Goal: Check status

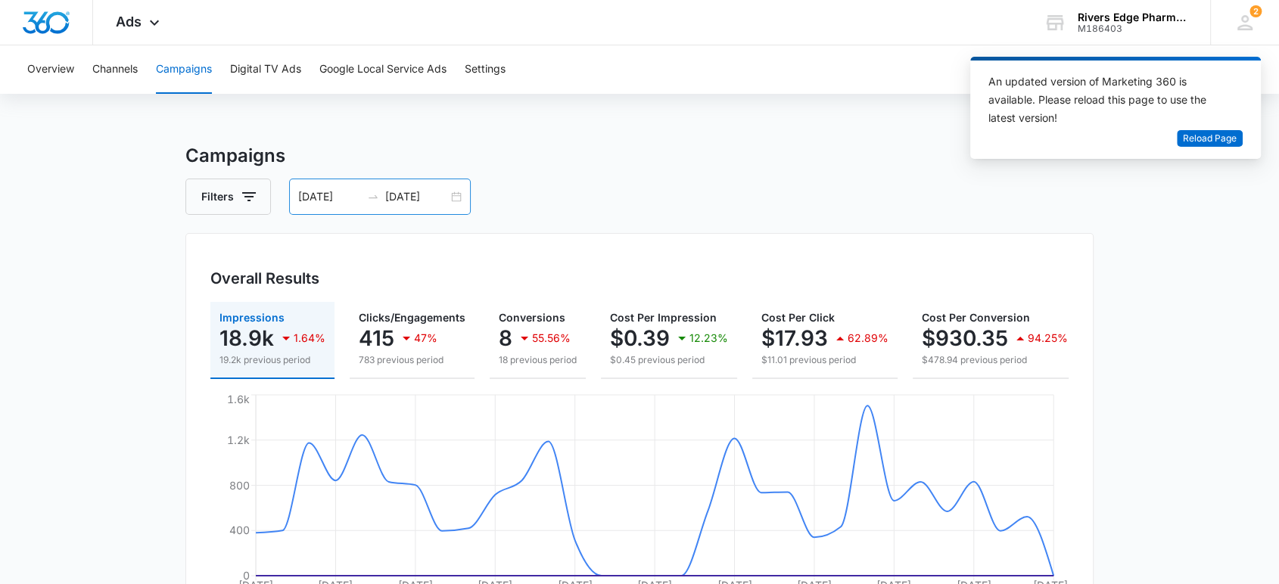
click at [454, 200] on div "07/12/2025 08/11/2025" at bounding box center [380, 197] width 182 height 36
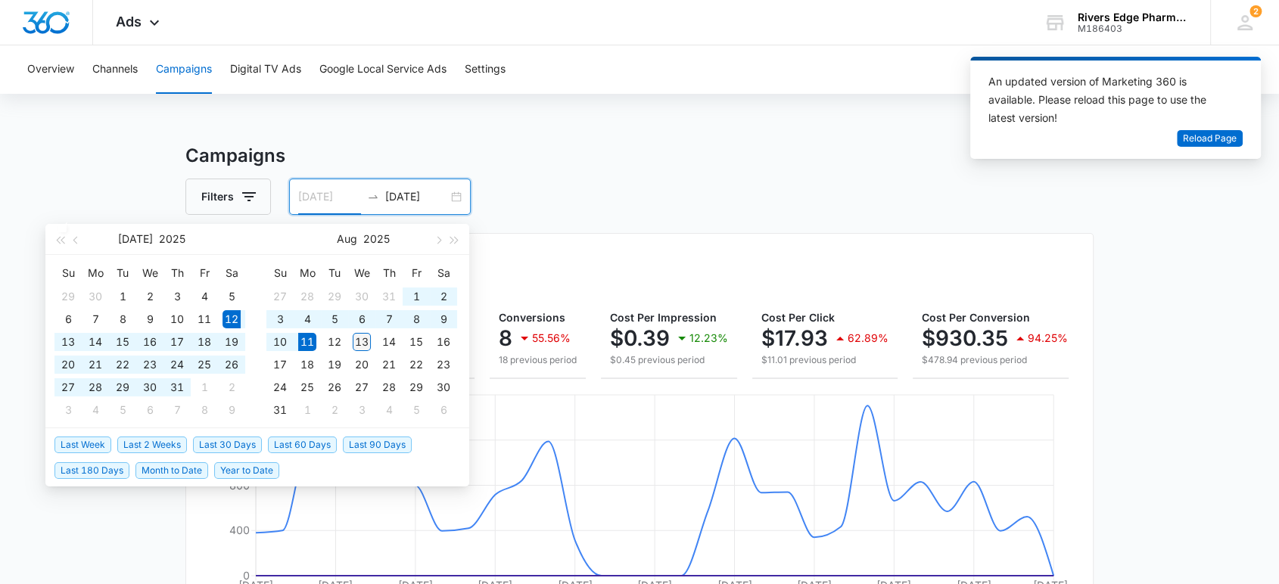
type input "[DATE]"
click at [362, 337] on div "13" at bounding box center [362, 342] width 18 height 18
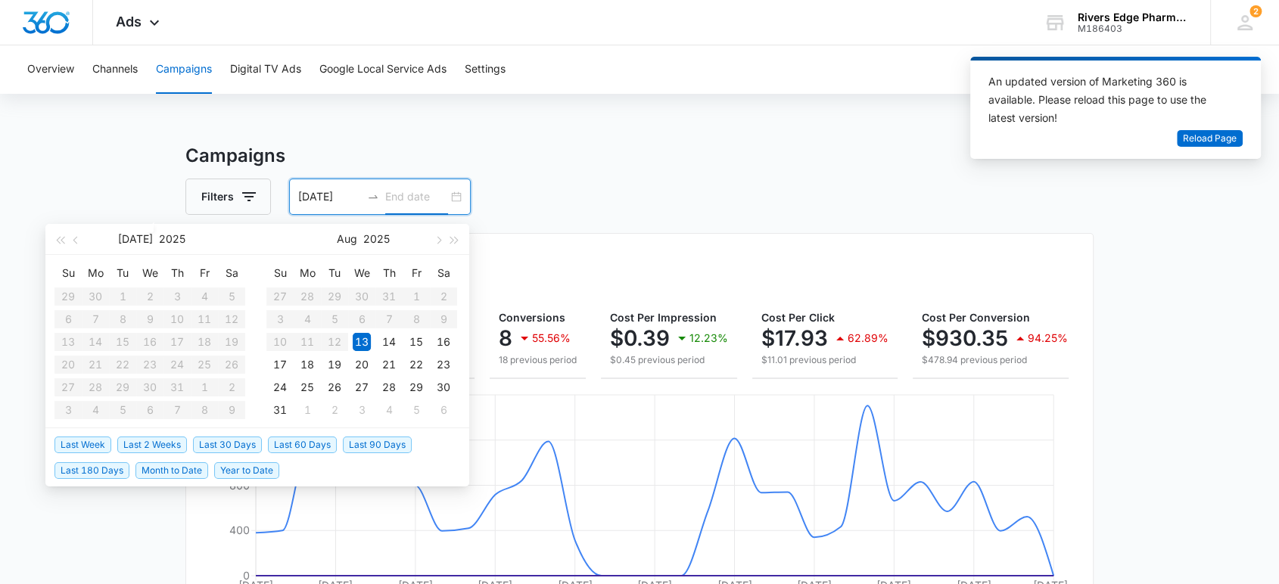
click at [362, 337] on div "13" at bounding box center [362, 342] width 18 height 18
type input "[DATE]"
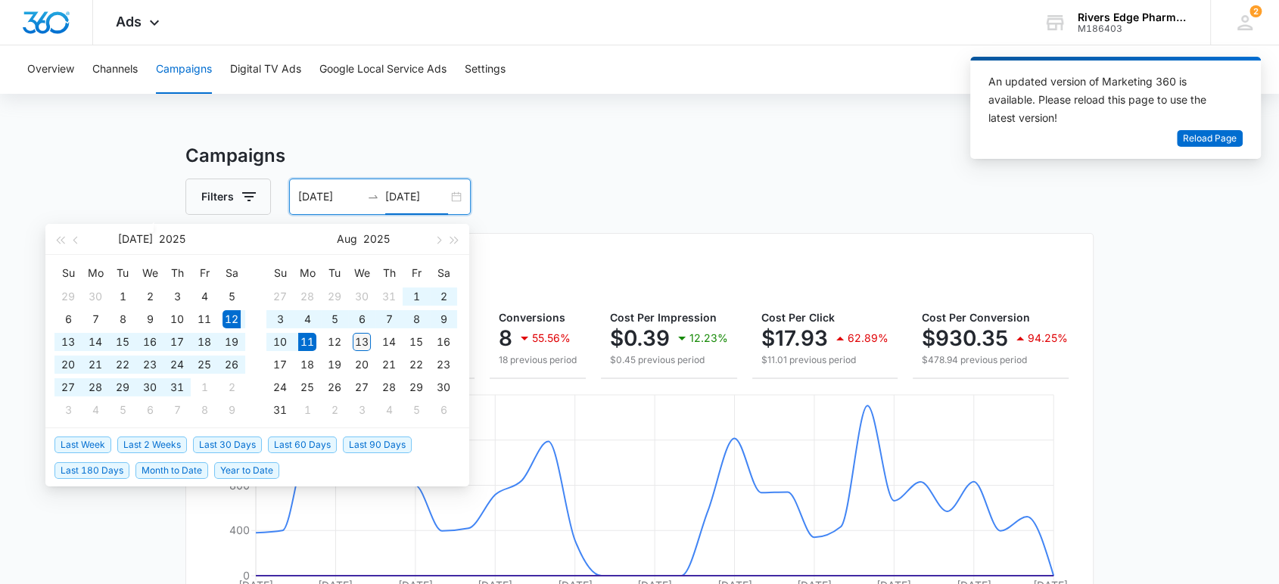
type input "[DATE]"
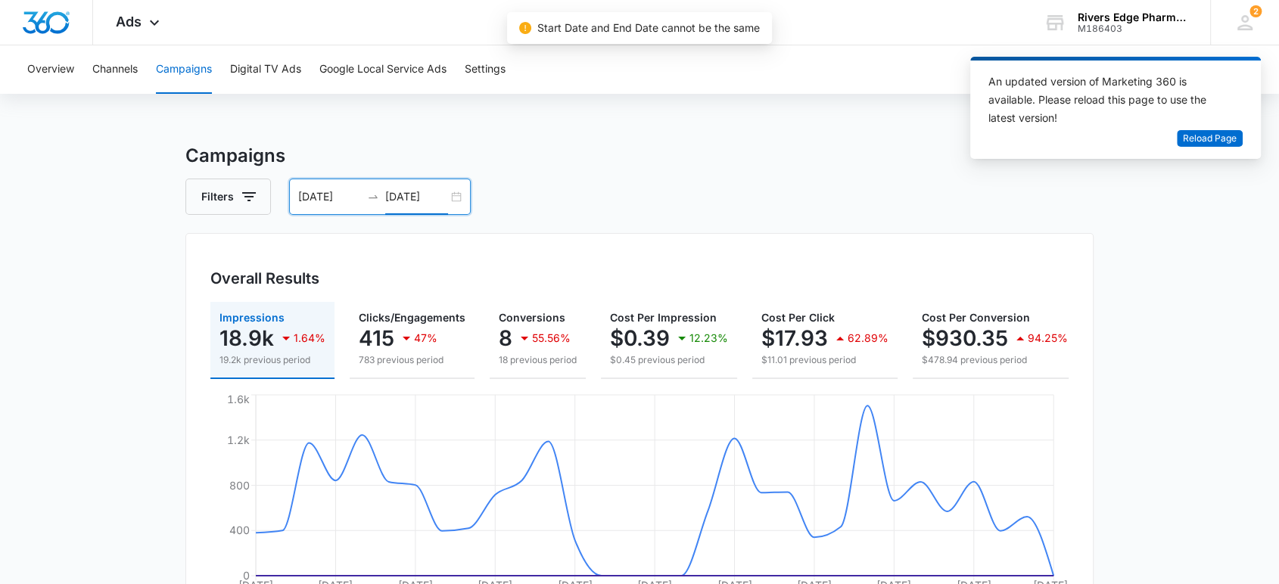
click at [417, 197] on input "08/11/2025" at bounding box center [416, 196] width 63 height 17
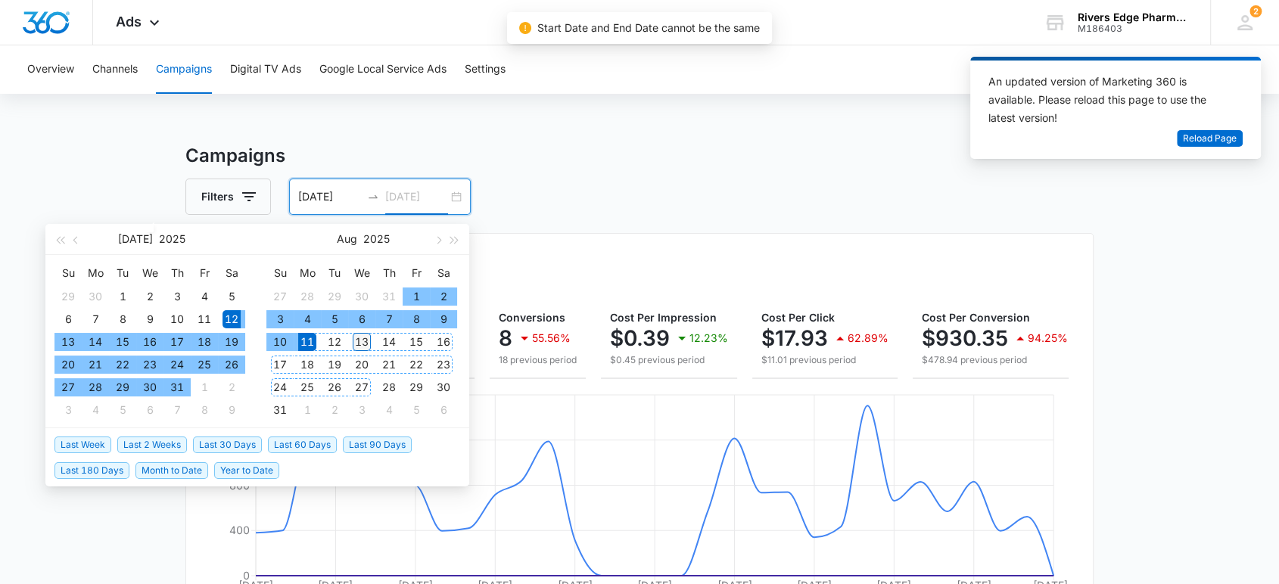
type input "[DATE]"
click at [368, 339] on div "13" at bounding box center [362, 342] width 18 height 18
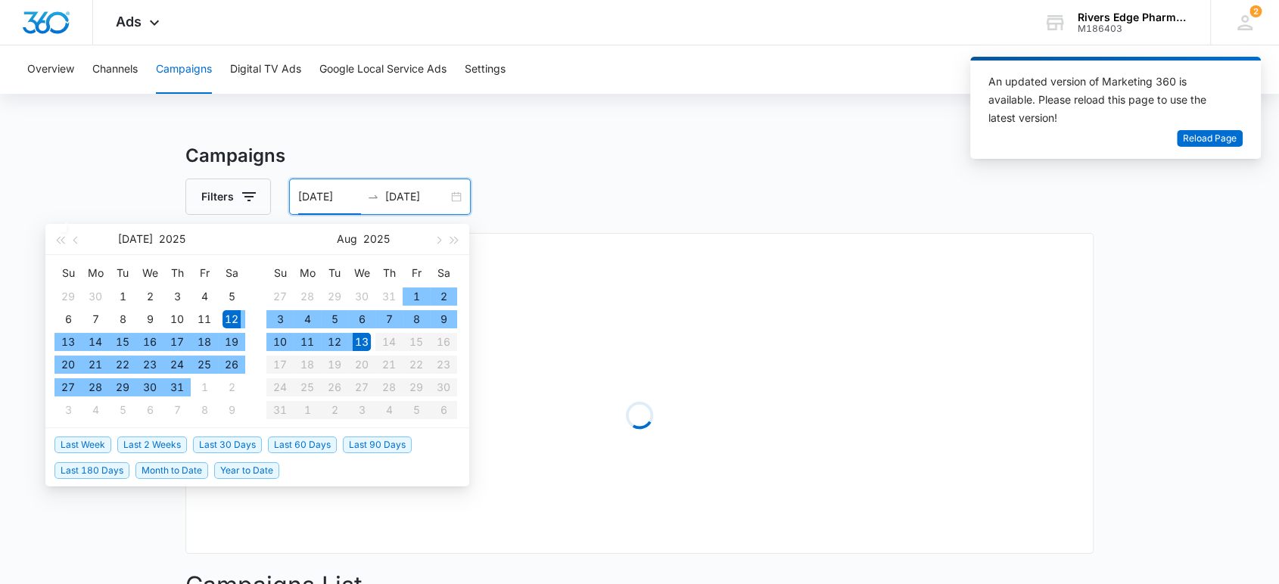
type input "[DATE]"
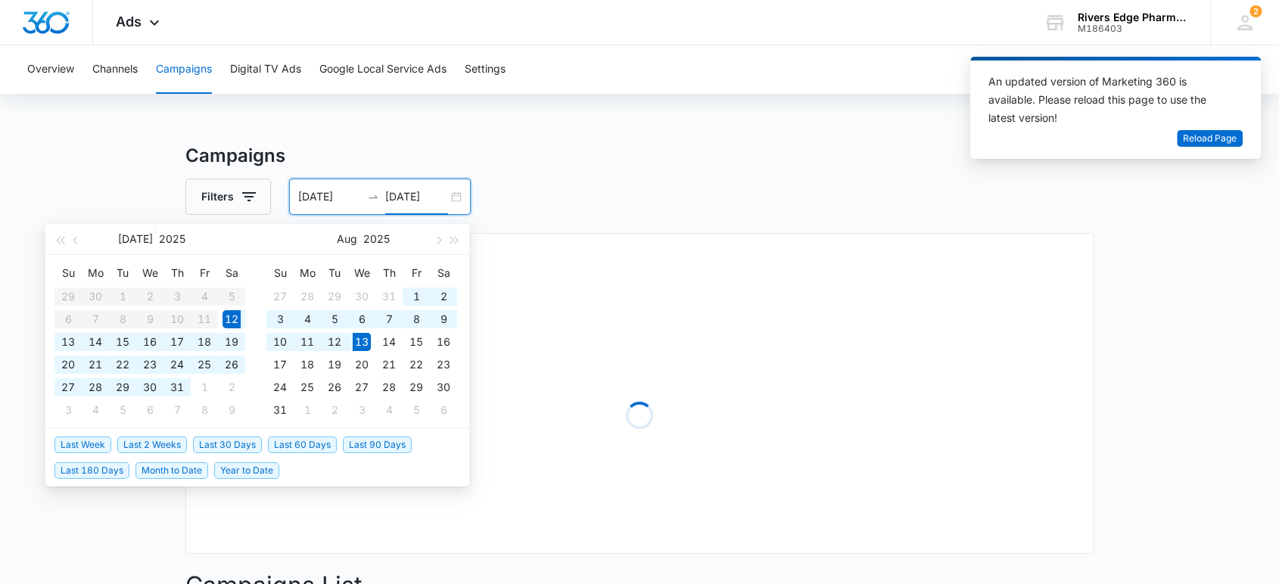
click at [404, 199] on input "[DATE]" at bounding box center [416, 196] width 63 height 17
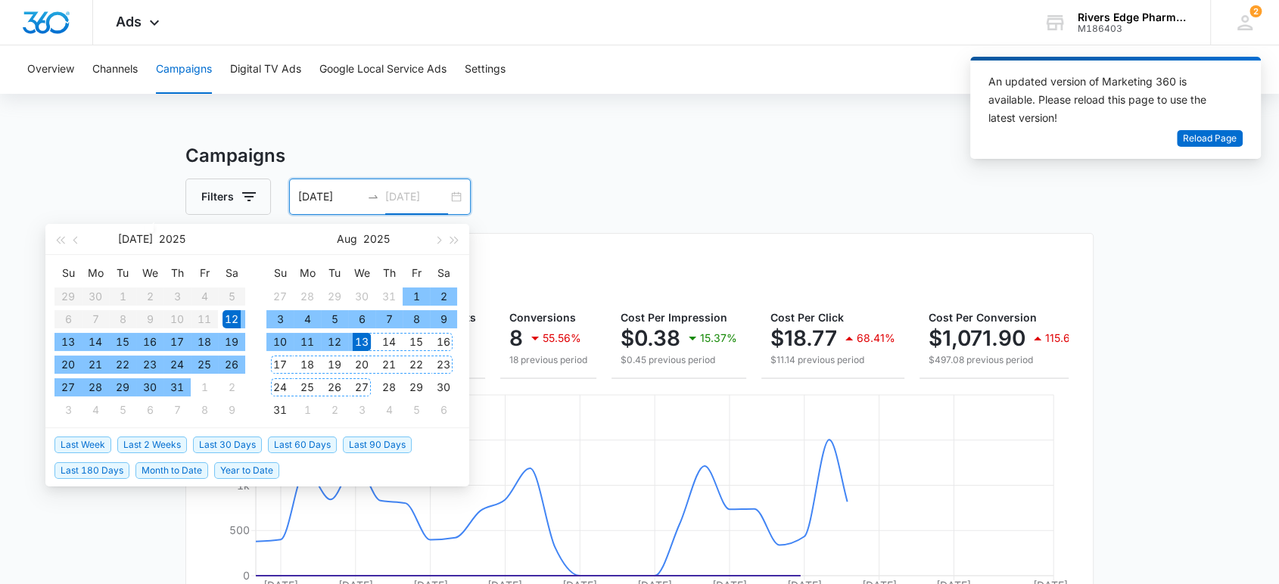
type input "[DATE]"
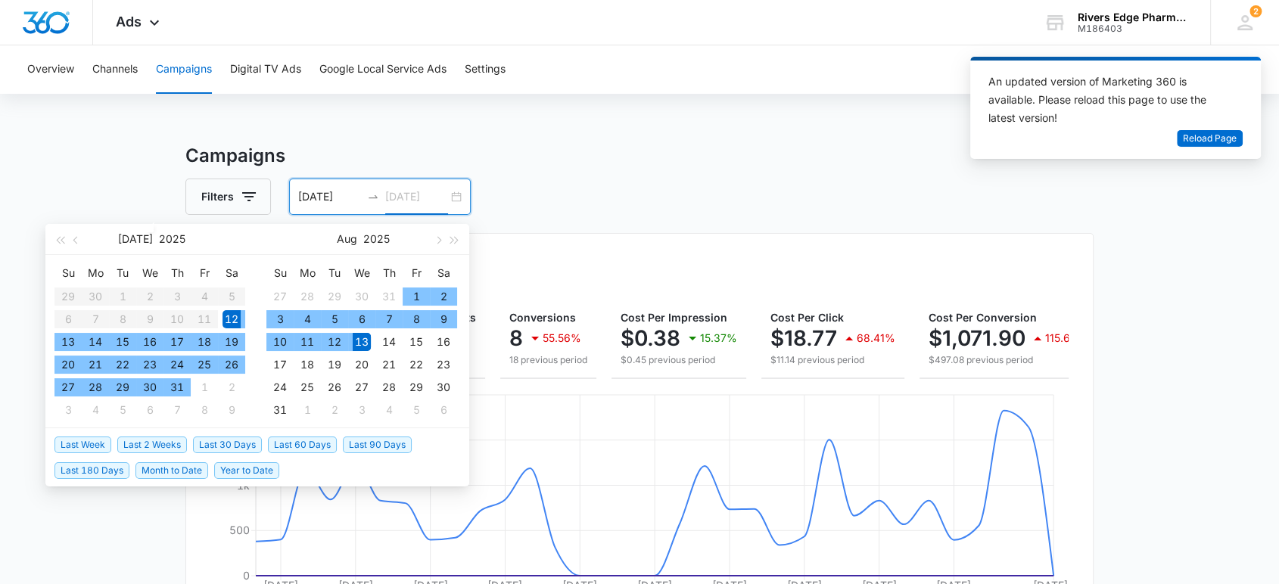
click at [368, 340] on div "13" at bounding box center [362, 342] width 18 height 18
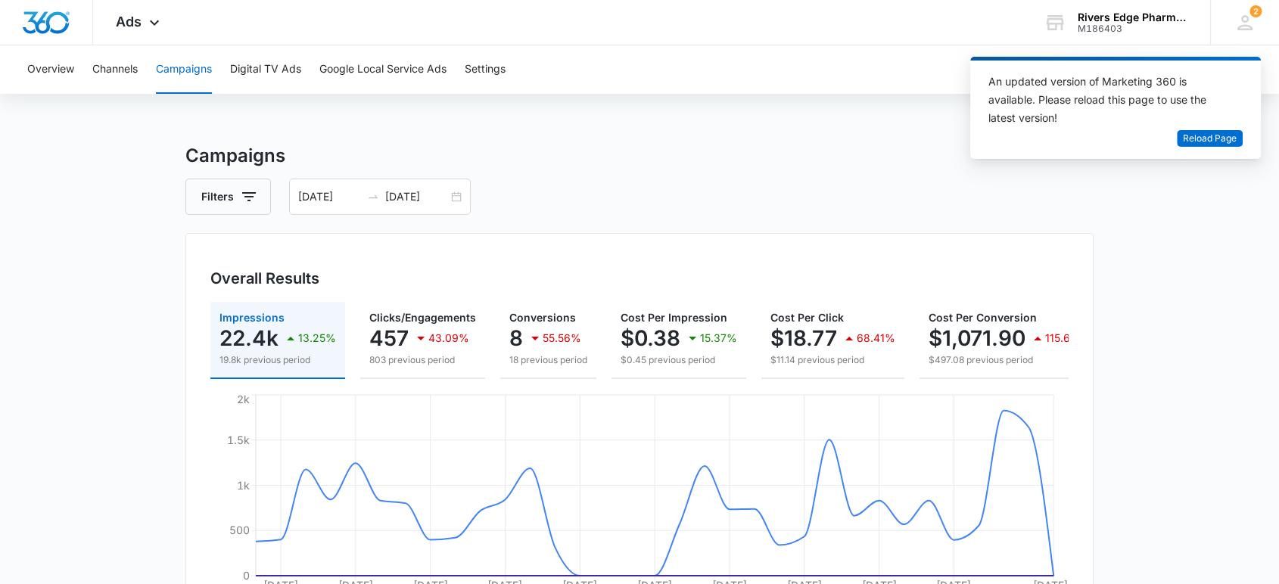
click at [584, 185] on div "Filters 07/12/2025 08/13/2025" at bounding box center [639, 197] width 908 height 36
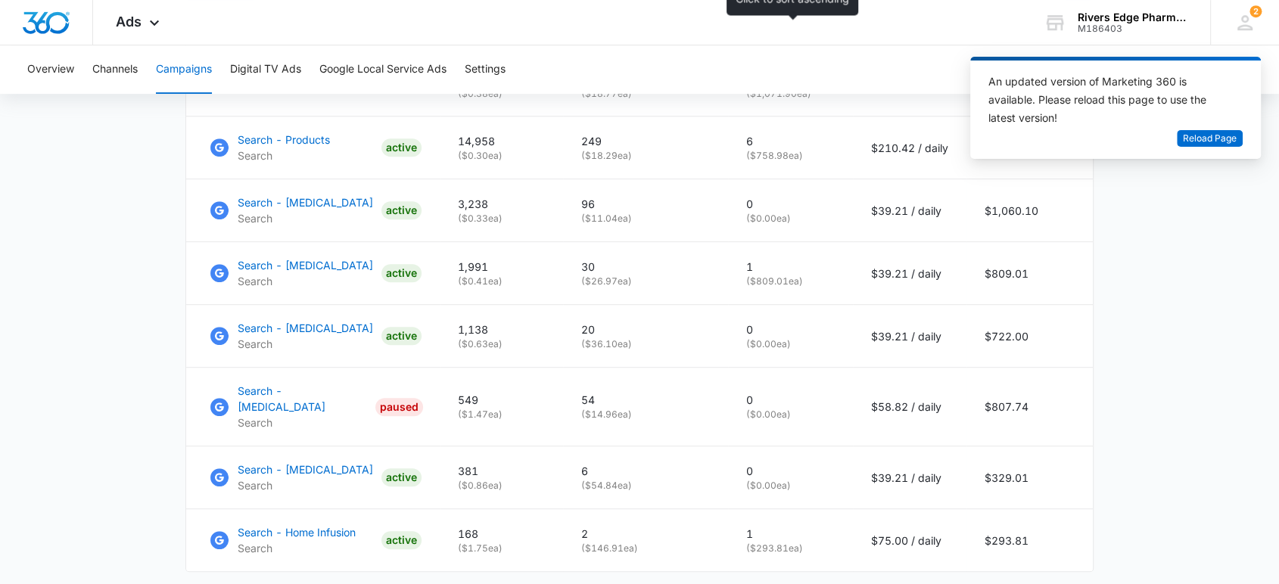
scroll to position [757, 0]
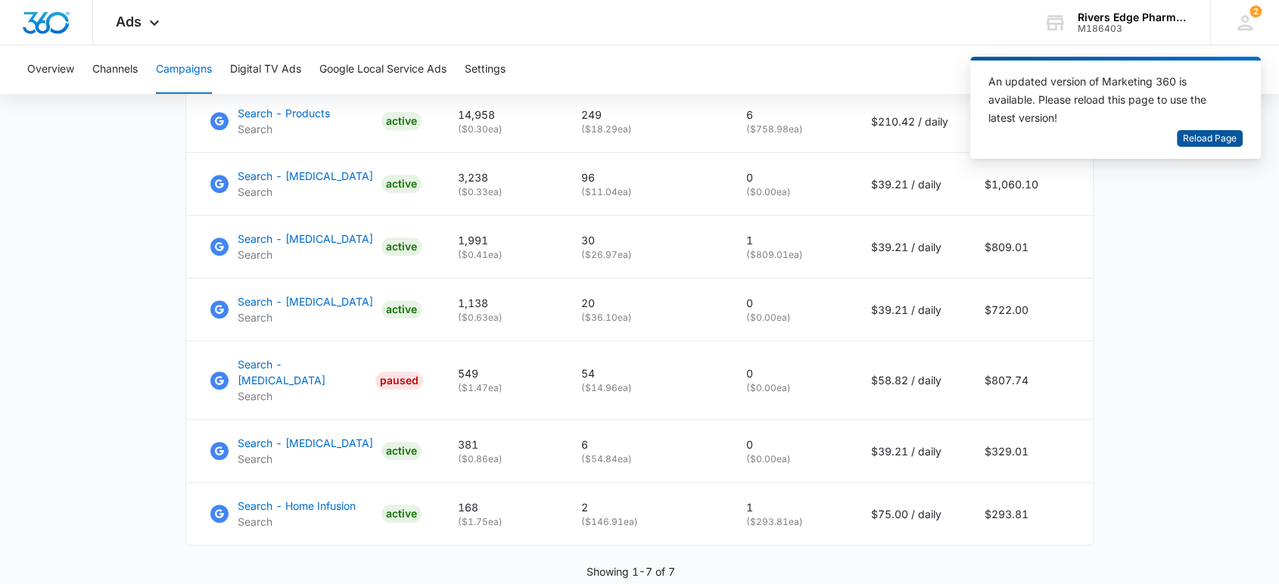
click at [1203, 139] on span "Reload Page" at bounding box center [1210, 139] width 54 height 14
